Goal: Check status

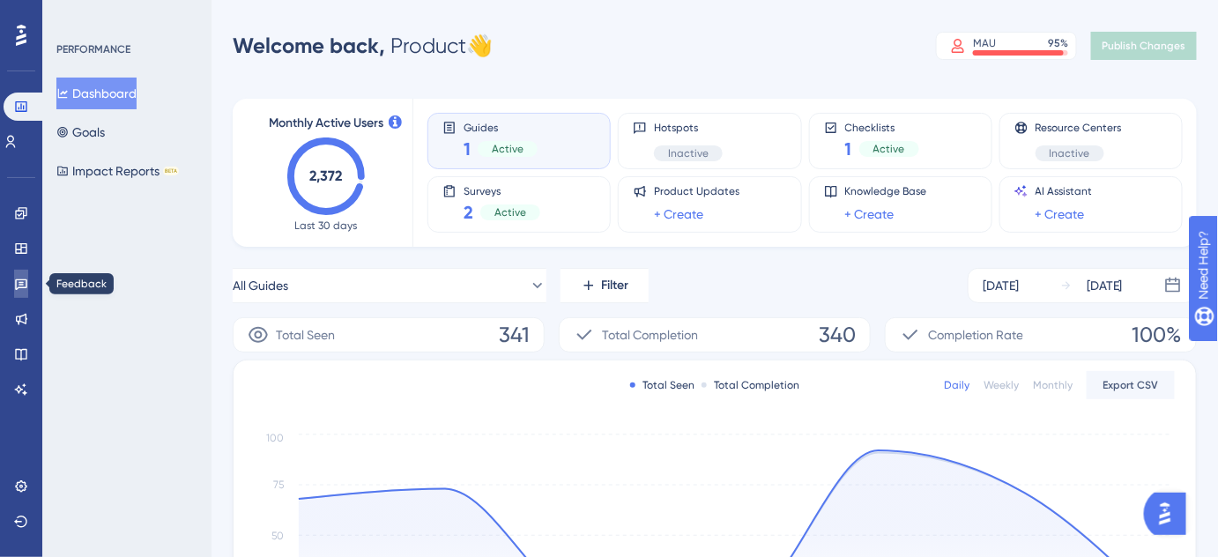
click at [17, 286] on icon at bounding box center [21, 284] width 14 height 14
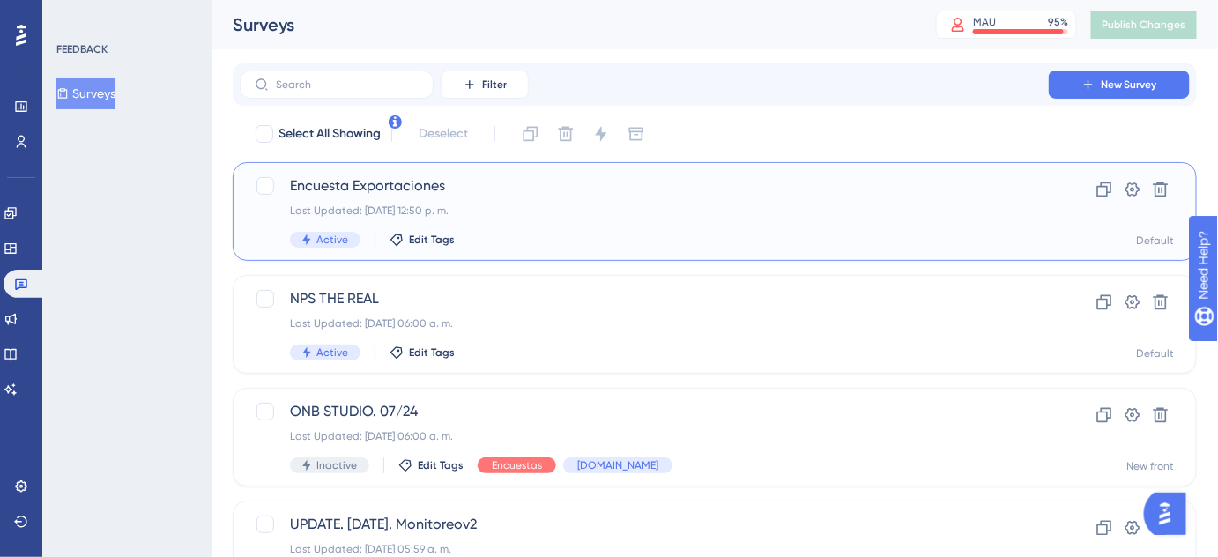
click at [510, 210] on div "Last Updated: [DATE] 12:50 p. m." at bounding box center [644, 211] width 708 height 14
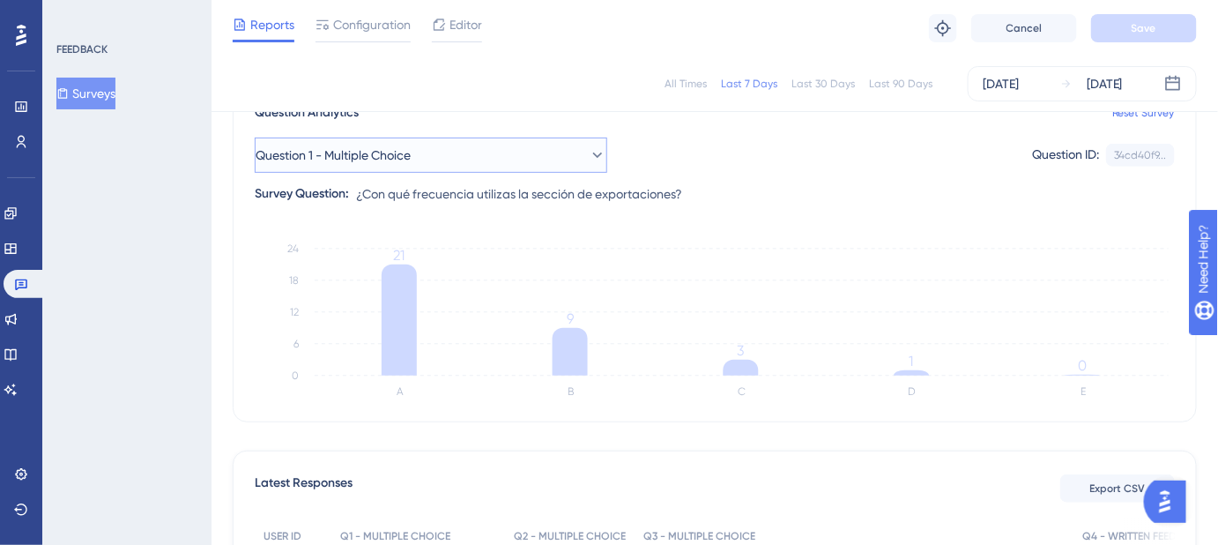
click at [459, 161] on button "Question 1 - Multiple Choice" at bounding box center [431, 154] width 352 height 35
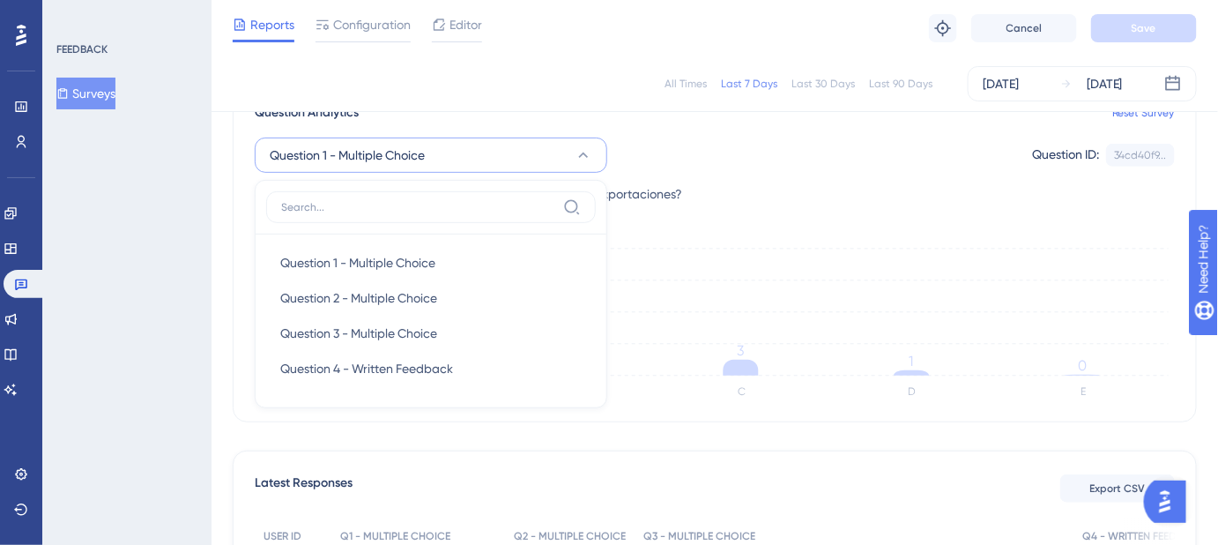
scroll to position [178, 0]
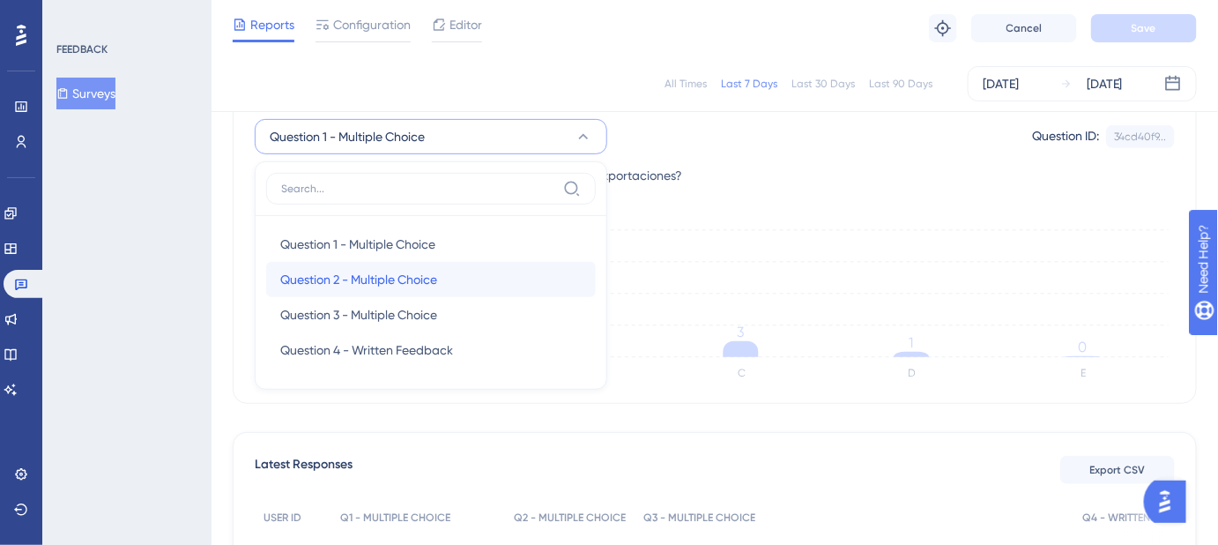
click at [404, 277] on span "Question 2 - Multiple Choice" at bounding box center [358, 279] width 157 height 21
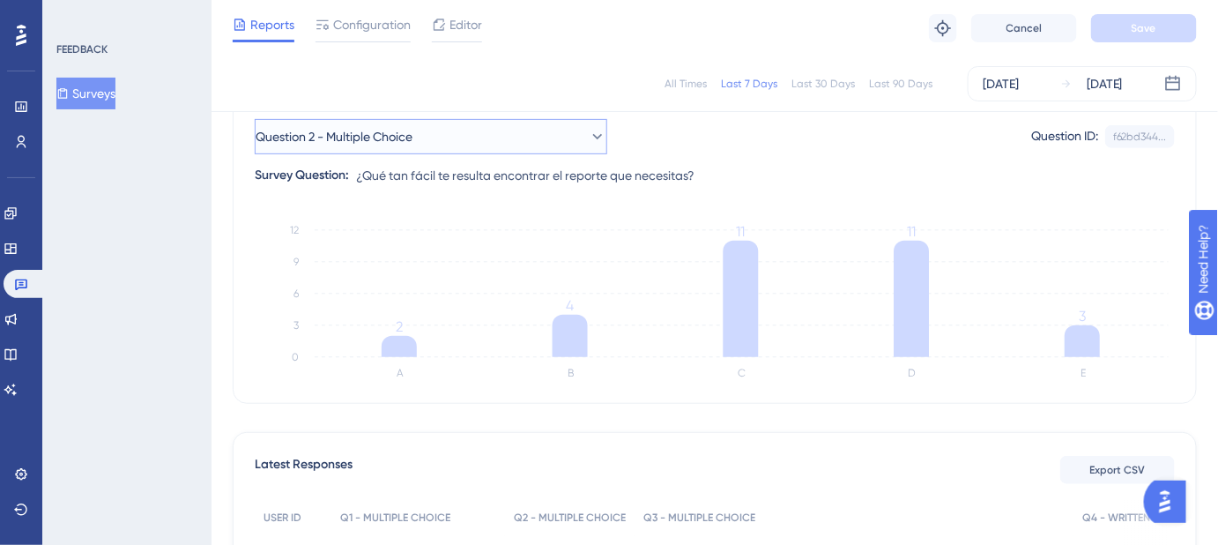
click at [441, 134] on button "Question 2 - Multiple Choice" at bounding box center [431, 136] width 352 height 35
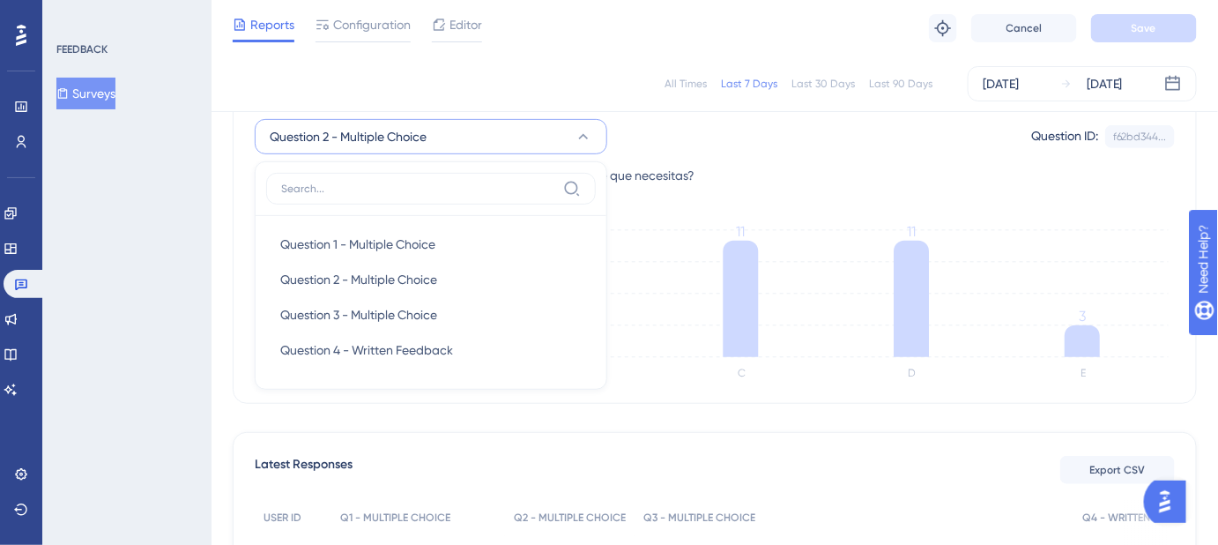
scroll to position [181, 0]
click at [373, 308] on span "Question 3 - Multiple Choice" at bounding box center [358, 311] width 157 height 21
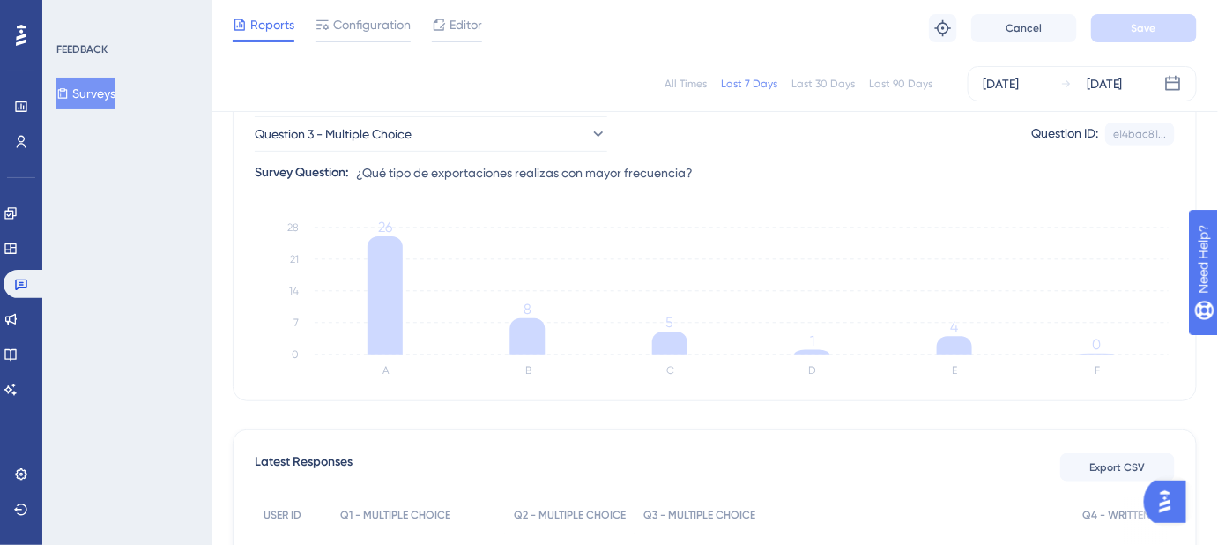
click at [393, 154] on div "Question 3 - Multiple Choice Question ID: e14bac81... Copy Survey Question: ¿Qu…" at bounding box center [715, 142] width 920 height 81
click at [397, 140] on span "Question 3 - Multiple Choice" at bounding box center [334, 133] width 157 height 21
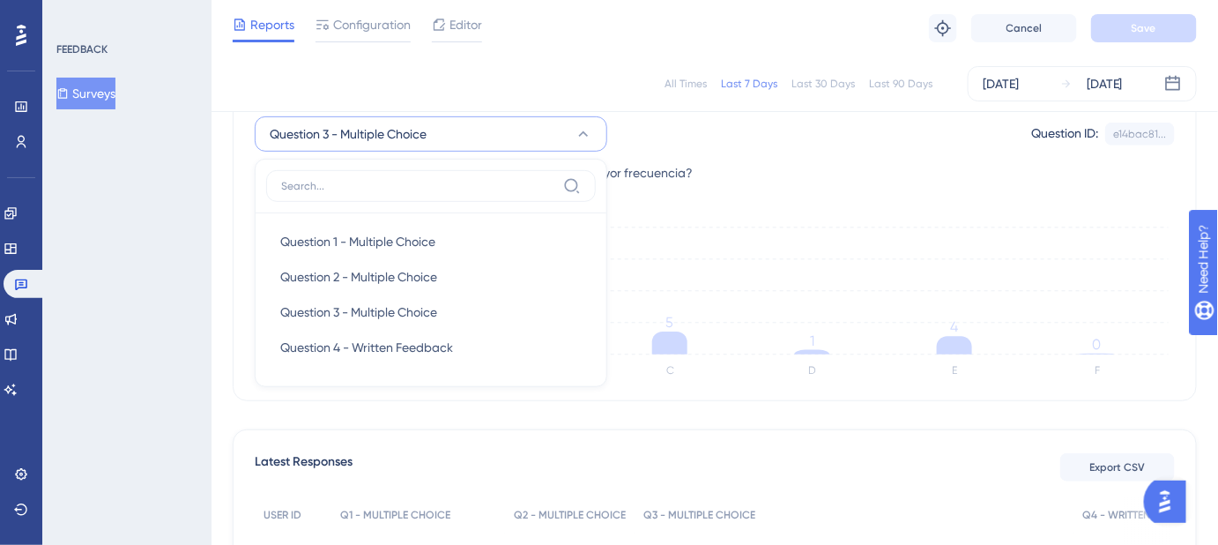
scroll to position [178, 0]
click at [357, 357] on span "Question 4 - Written Feedback" at bounding box center [366, 349] width 173 height 21
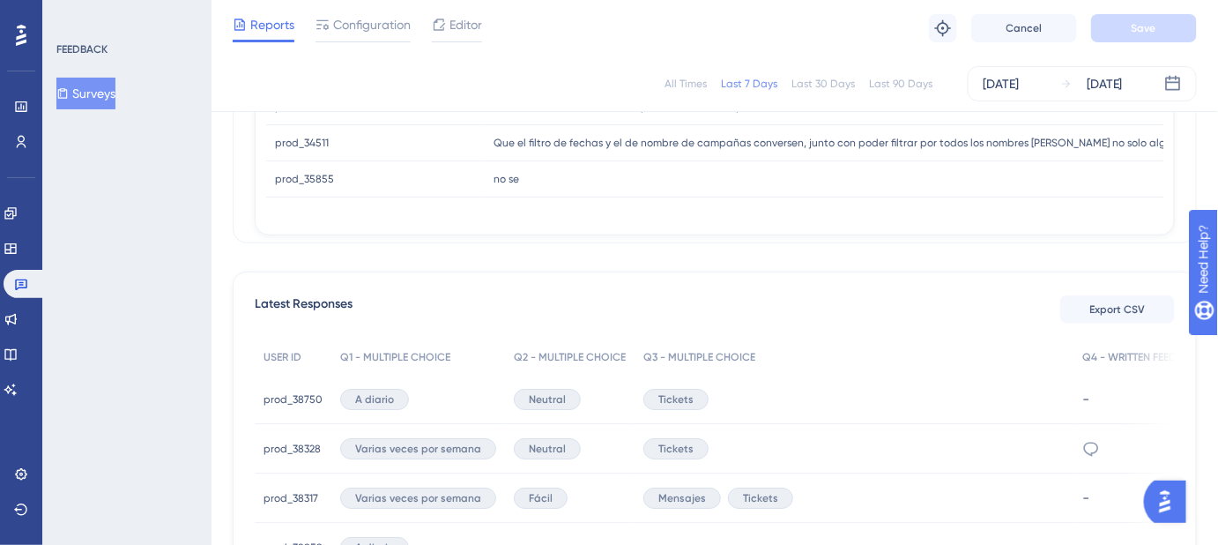
scroll to position [0, 0]
